Goal: Information Seeking & Learning: Compare options

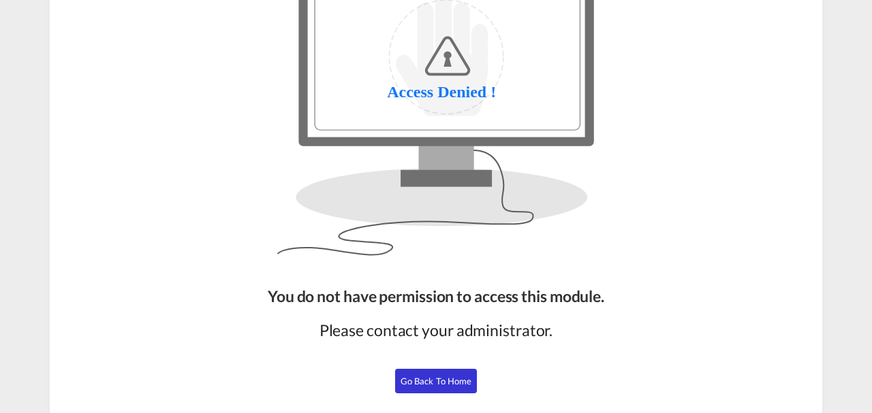
scroll to position [119, 0]
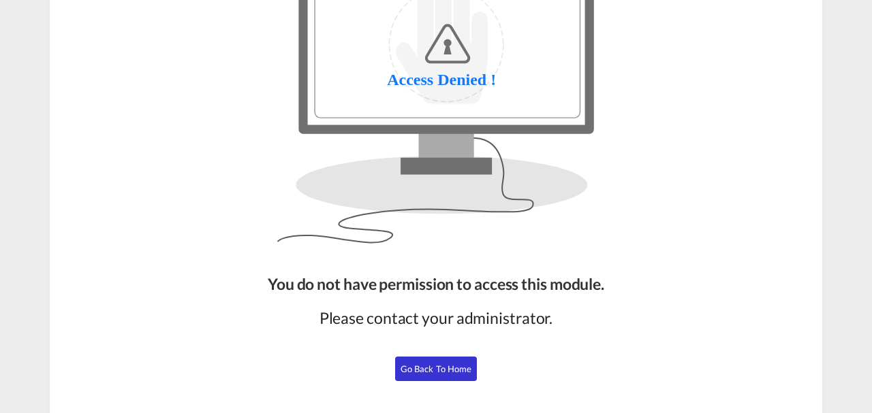
click at [433, 370] on span "Go Back to Home" at bounding box center [436, 369] width 72 height 11
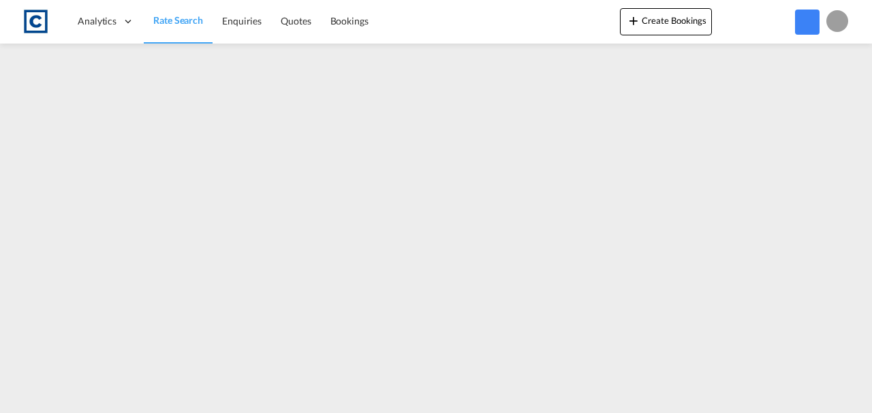
scroll to position [118, 0]
click at [168, 23] on span "Rate Search" at bounding box center [178, 20] width 50 height 12
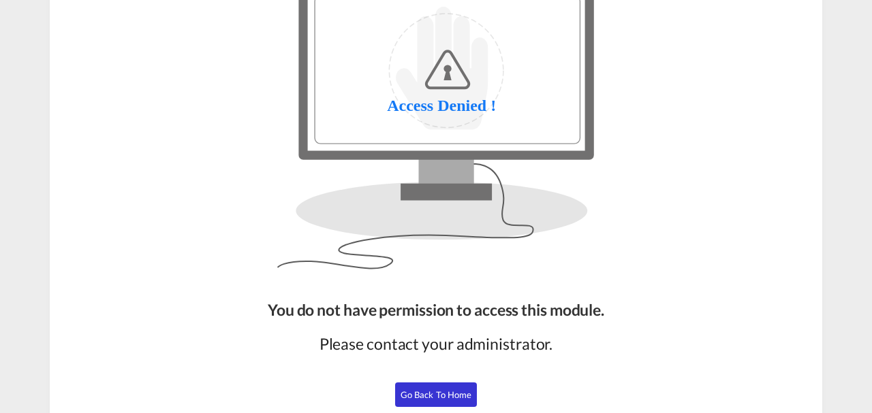
scroll to position [91, 0]
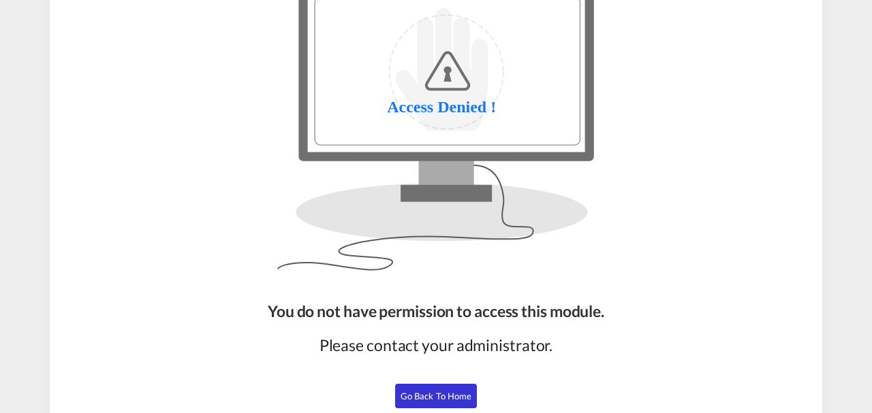
click at [417, 394] on span "Go Back to Home" at bounding box center [436, 396] width 72 height 11
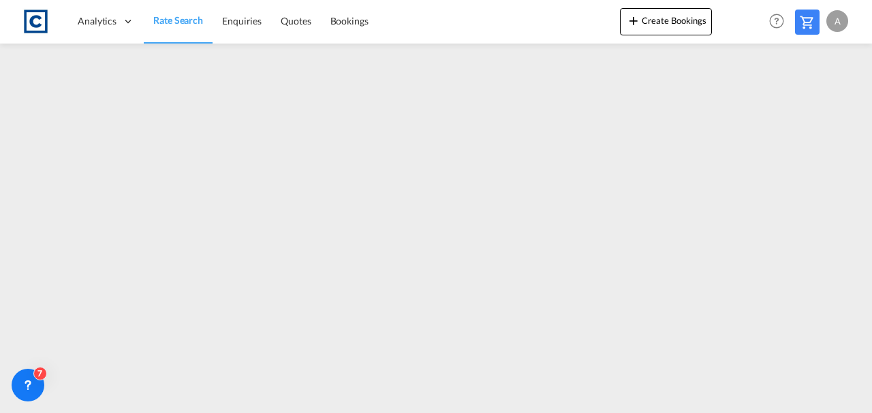
click at [187, 25] on span "Rate Search" at bounding box center [178, 20] width 50 height 12
